Goal: Transaction & Acquisition: Download file/media

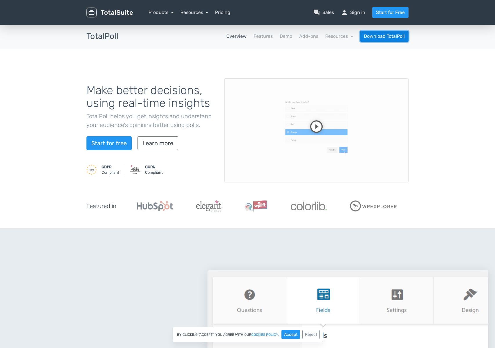
click at [383, 42] on link "Download TotalPoll" at bounding box center [384, 36] width 48 height 11
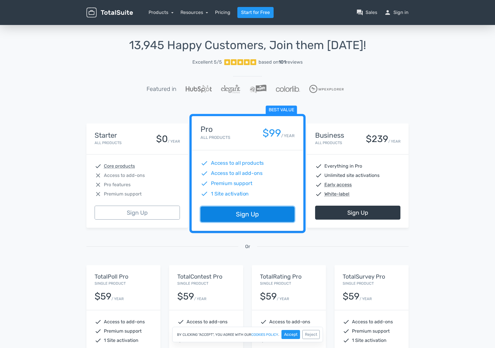
click at [247, 222] on link "Sign Up" at bounding box center [247, 214] width 94 height 15
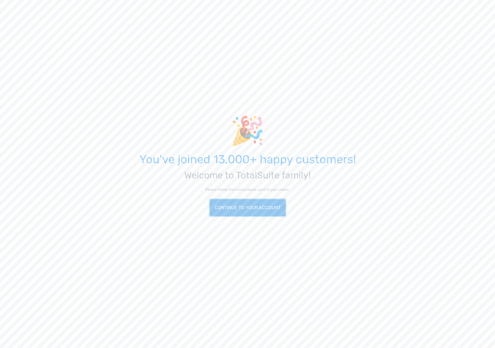
click at [256, 216] on link "Continue to your account" at bounding box center [248, 207] width 76 height 17
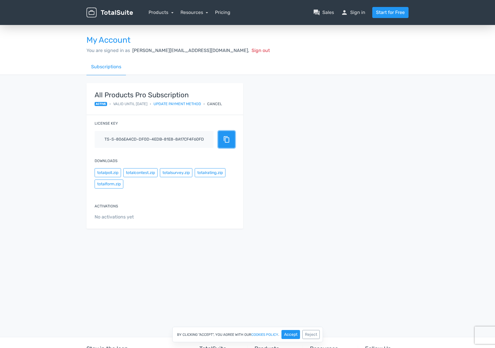
click at [223, 143] on span "content_copy" at bounding box center [226, 139] width 7 height 7
click at [286, 335] on button "Accept" at bounding box center [290, 334] width 19 height 9
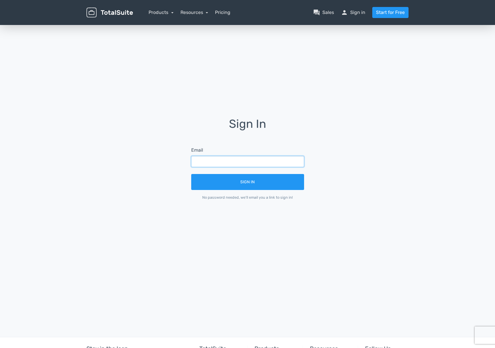
click at [227, 161] on input "text" at bounding box center [247, 161] width 113 height 11
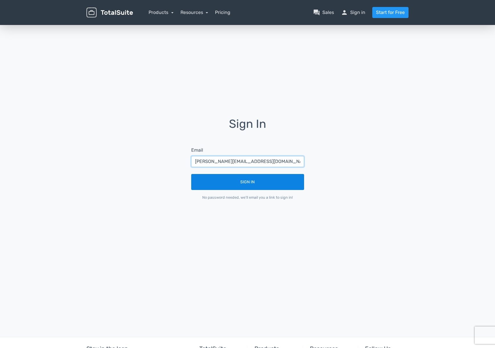
type input "[PERSON_NAME][EMAIL_ADDRESS][DOMAIN_NAME]"
click at [224, 183] on button "Sign In" at bounding box center [247, 182] width 113 height 16
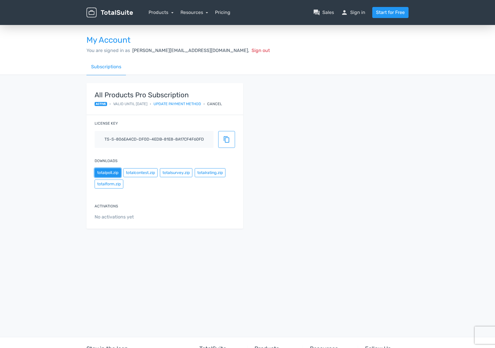
click at [118, 177] on button "totalpoll.zip" at bounding box center [108, 172] width 26 height 9
